Goal: Transaction & Acquisition: Purchase product/service

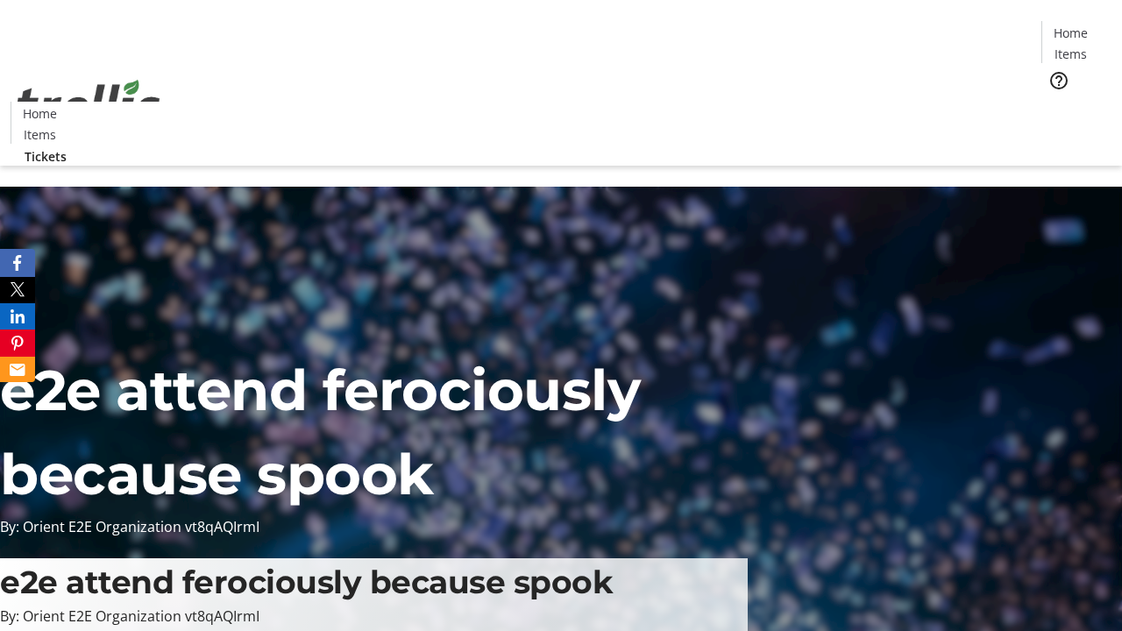
click at [1055, 102] on span "Tickets" at bounding box center [1076, 111] width 42 height 18
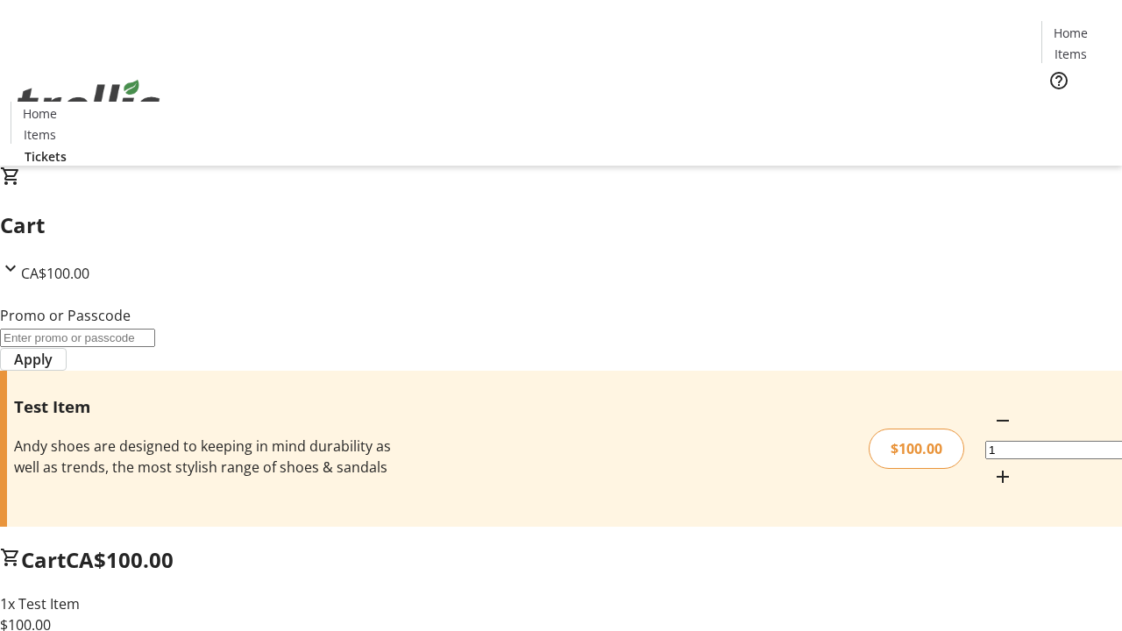
type input "PERCENT"
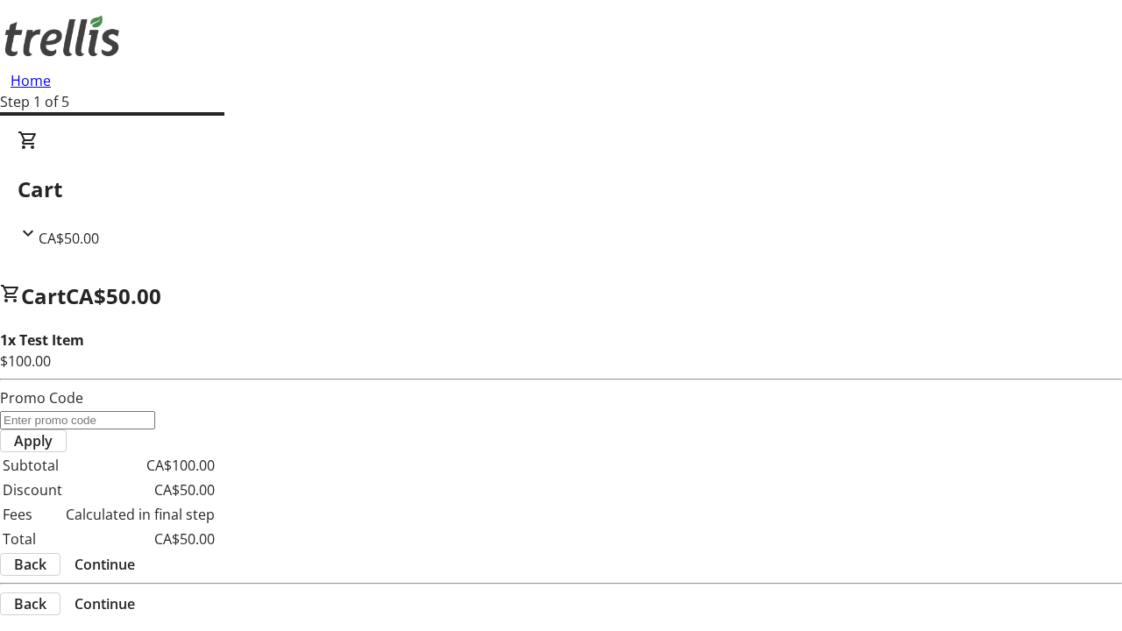
click at [135, 554] on span "Continue" at bounding box center [104, 564] width 60 height 21
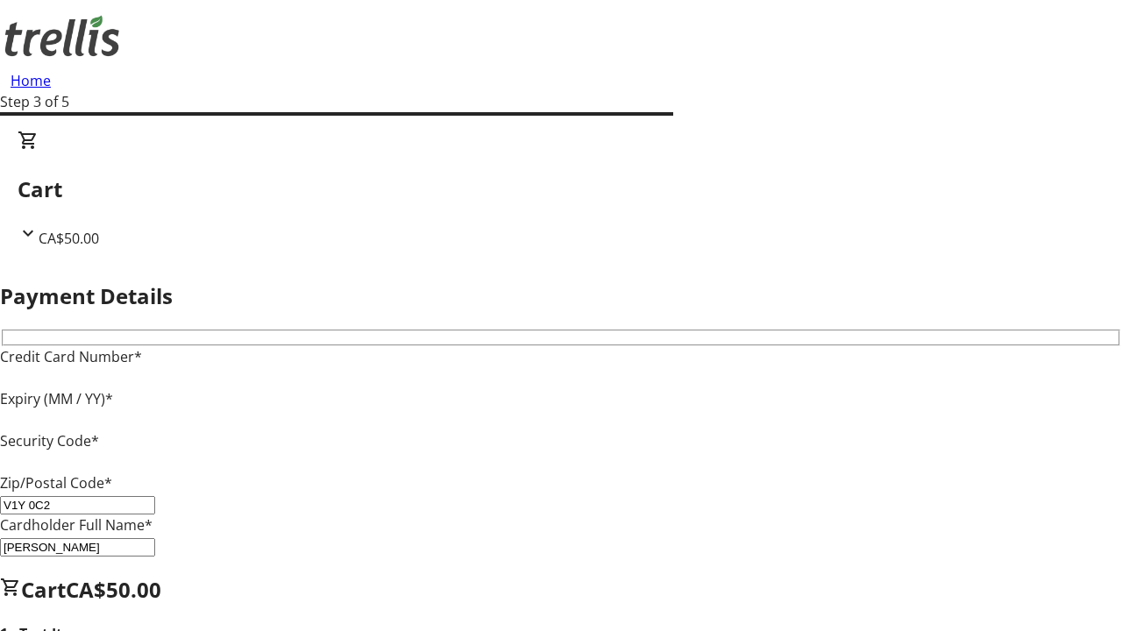
type input "V1Y 0C2"
